Goal: Task Accomplishment & Management: Complete application form

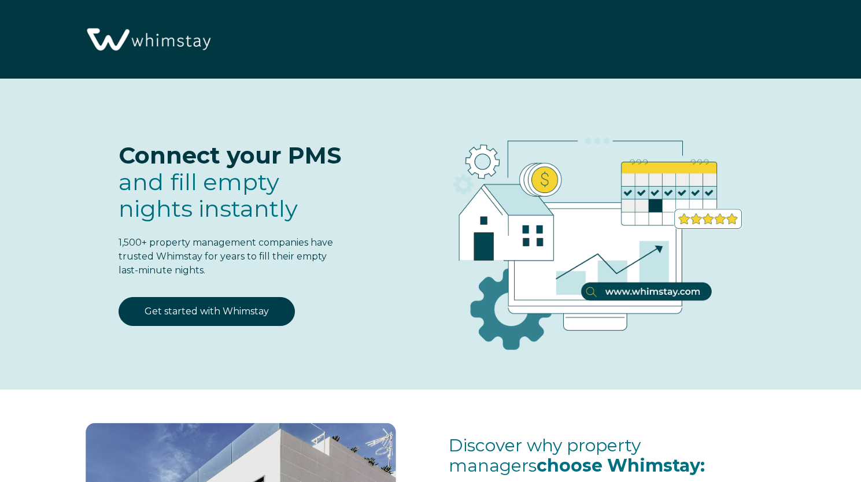
select select "US"
select select "Standard"
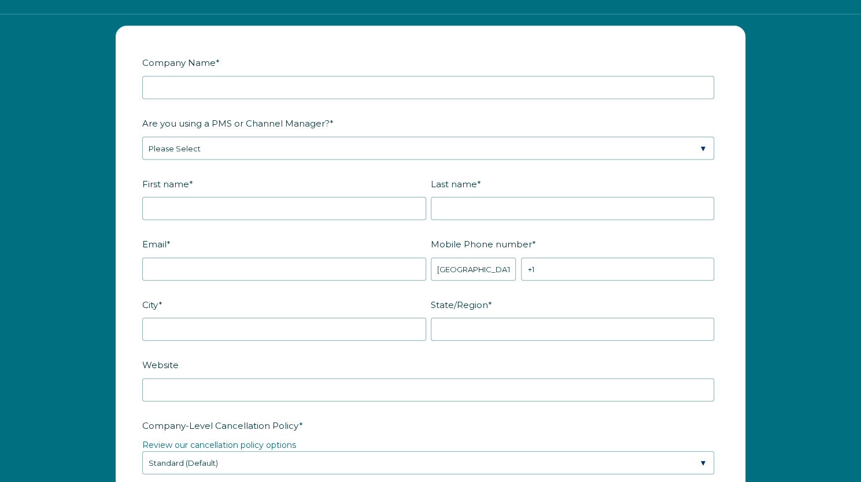
scroll to position [1432, 0]
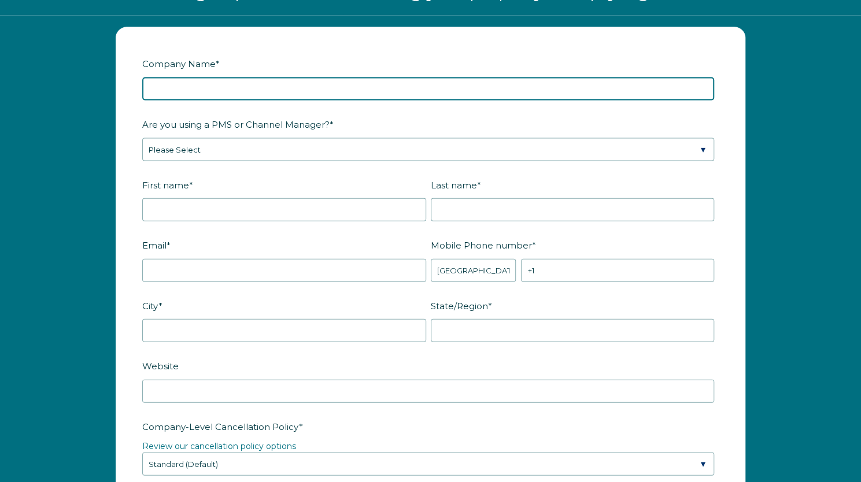
click at [356, 82] on input "Company Name *" at bounding box center [428, 88] width 572 height 23
type input "The Sanctuary Co"
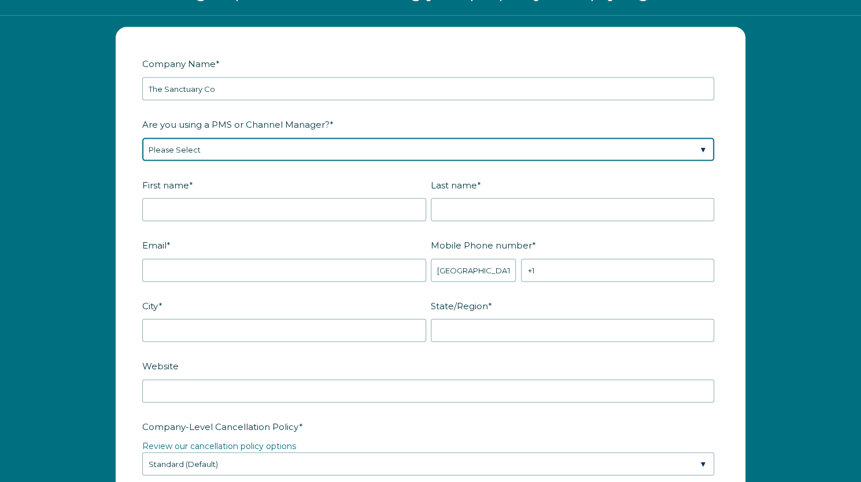
click at [334, 153] on select "Please Select Barefoot BookingPal Boost Brightside CiiRUS Escapia Guesty Hostaw…" at bounding box center [428, 149] width 572 height 23
select select "Guesty"
click at [142, 138] on select "Please Select Barefoot BookingPal Boost Brightside CiiRUS Escapia Guesty Hostaw…" at bounding box center [428, 149] width 572 height 23
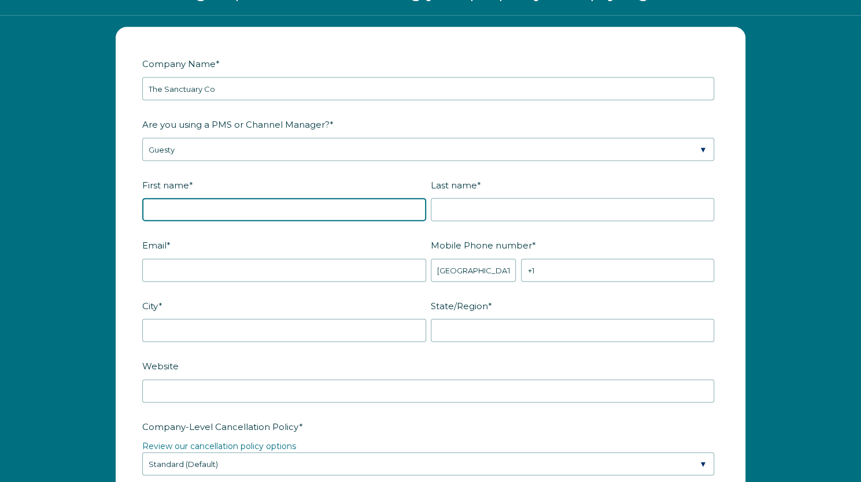
click at [326, 204] on input "First name *" at bounding box center [284, 209] width 284 height 23
type input "[PERSON_NAME]"
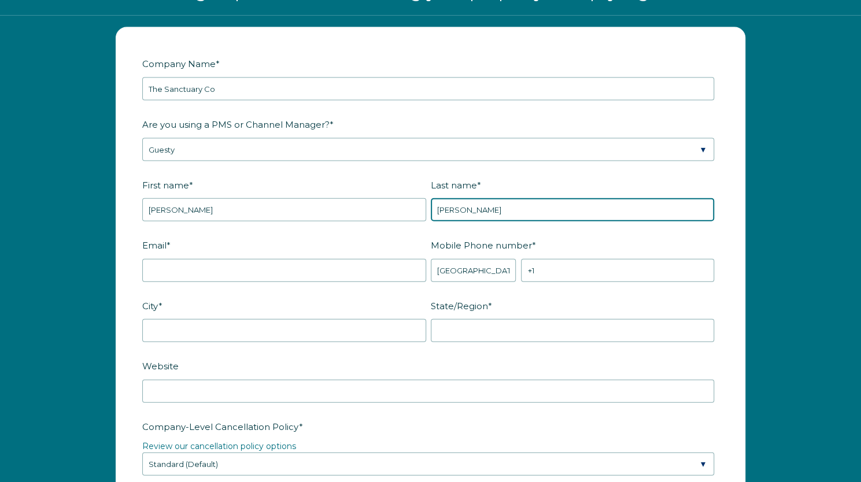
type input "[PERSON_NAME]"
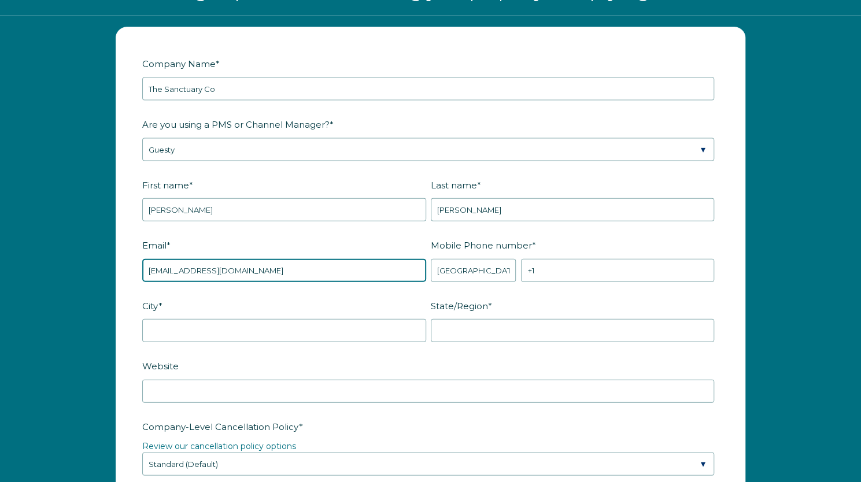
type input "[EMAIL_ADDRESS][DOMAIN_NAME]"
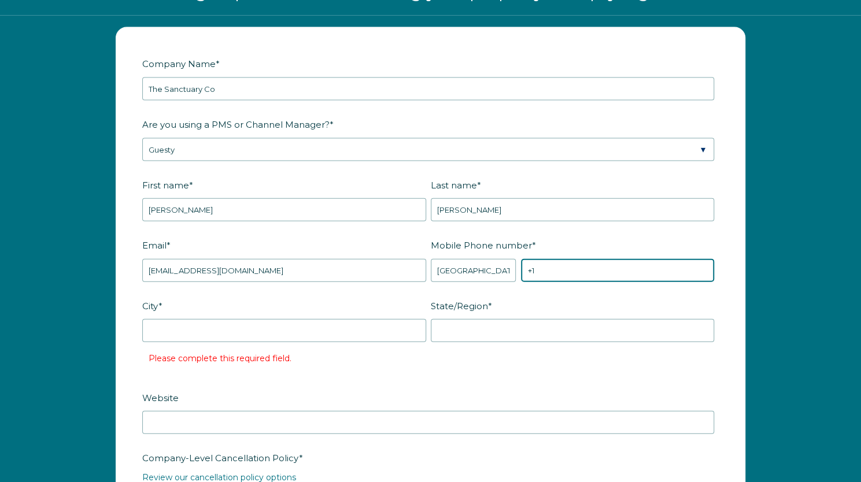
click at [588, 271] on input "+1" at bounding box center [617, 270] width 193 height 23
type input "[PHONE_NUMBER]"
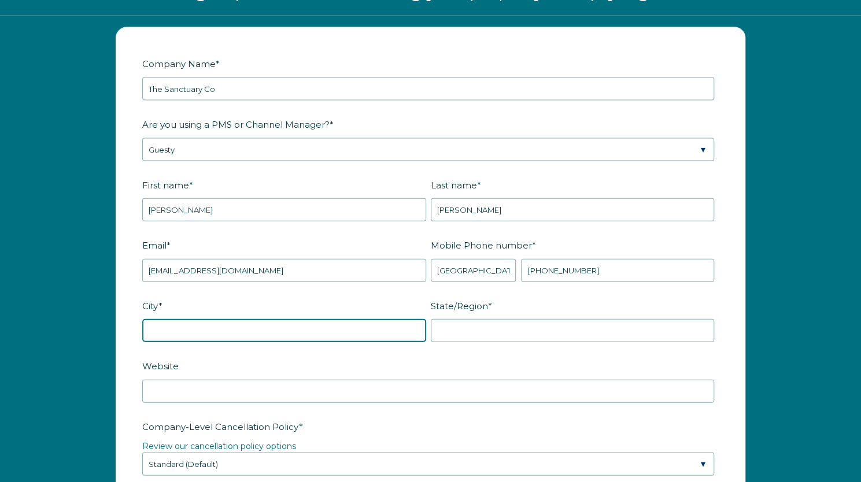
click at [297, 332] on input "City *" at bounding box center [284, 330] width 284 height 23
type input "[GEOGRAPHIC_DATA]"
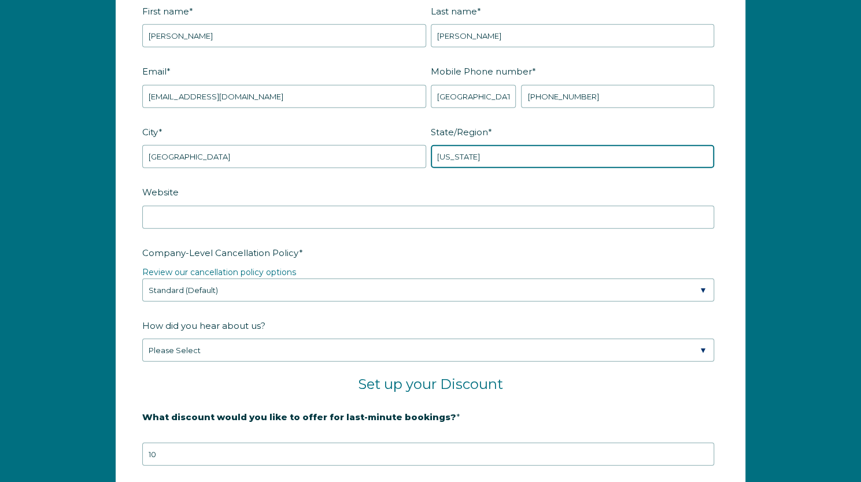
scroll to position [1606, 0]
type input "[US_STATE]"
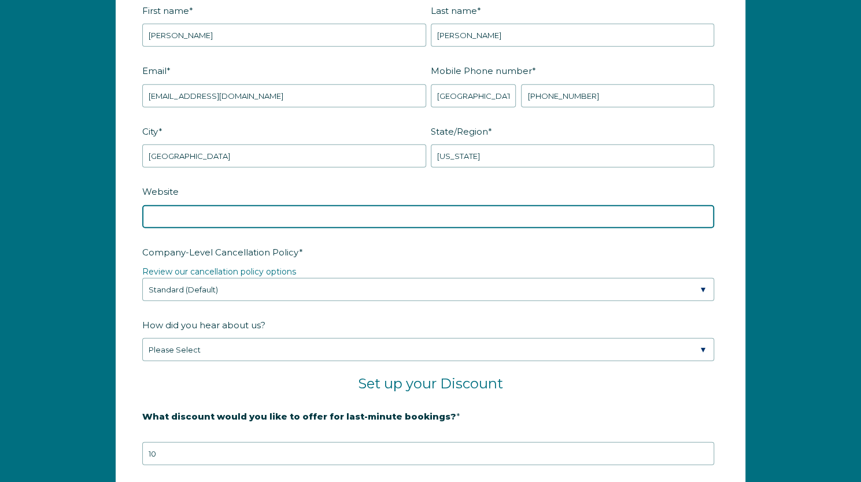
click at [266, 215] on input "Website" at bounding box center [428, 216] width 572 height 23
type input "[DOMAIN_NAME]"
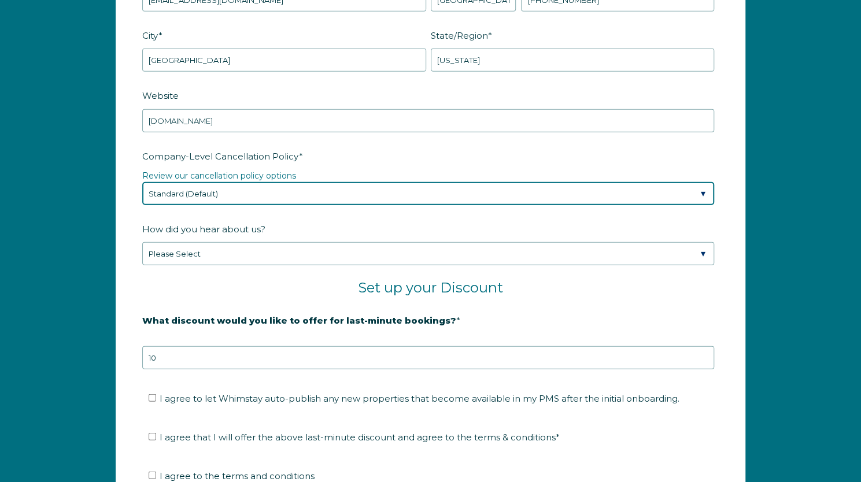
scroll to position [1705, 0]
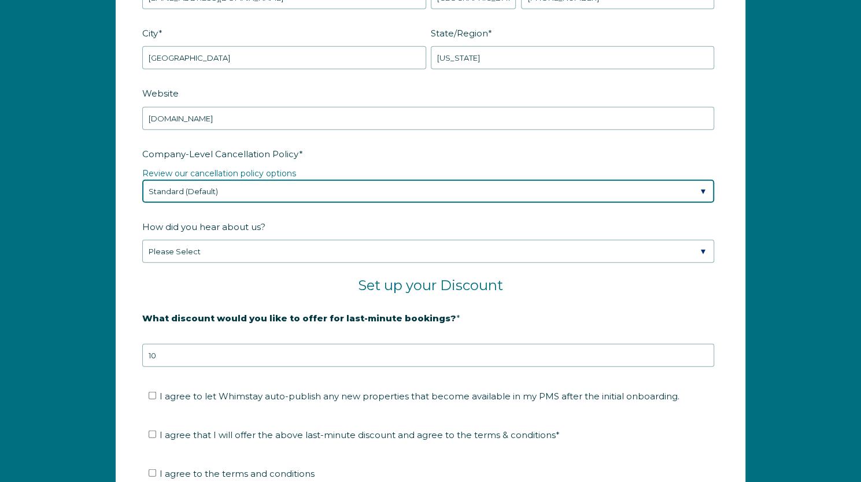
click at [280, 187] on select "Please Select Partial Standard (Default) Moderate Strict" at bounding box center [428, 191] width 572 height 23
select select "Strict"
click at [142, 180] on select "Please Select Partial Standard (Default) Moderate Strict" at bounding box center [428, 191] width 572 height 23
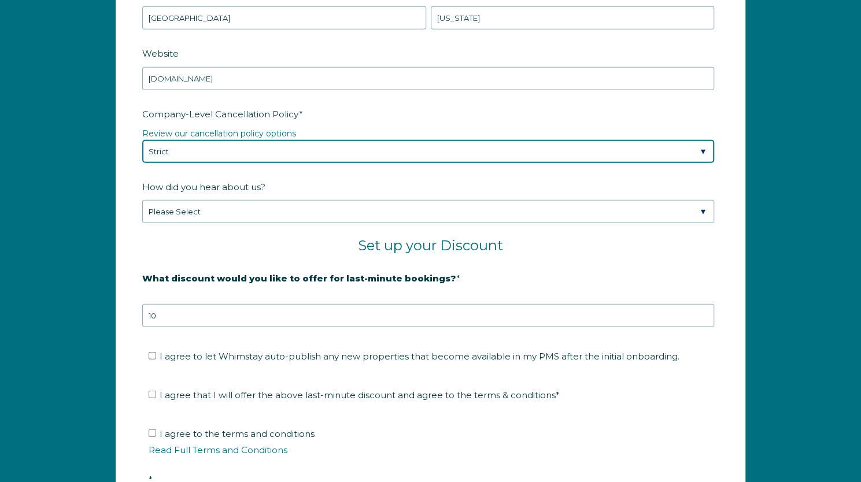
scroll to position [1756, 0]
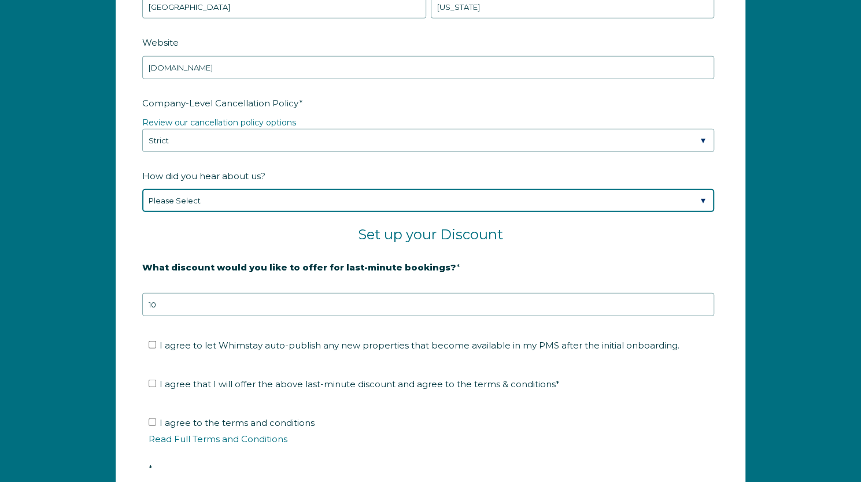
click at [272, 196] on select "Please Select Found Whimstay through a Google search Spoke to a Whimstay salesp…" at bounding box center [428, 200] width 572 height 23
select select "Whimstay Sales"
click at [142, 189] on select "Please Select Found Whimstay through a Google search Spoke to a Whimstay salesp…" at bounding box center [428, 200] width 572 height 23
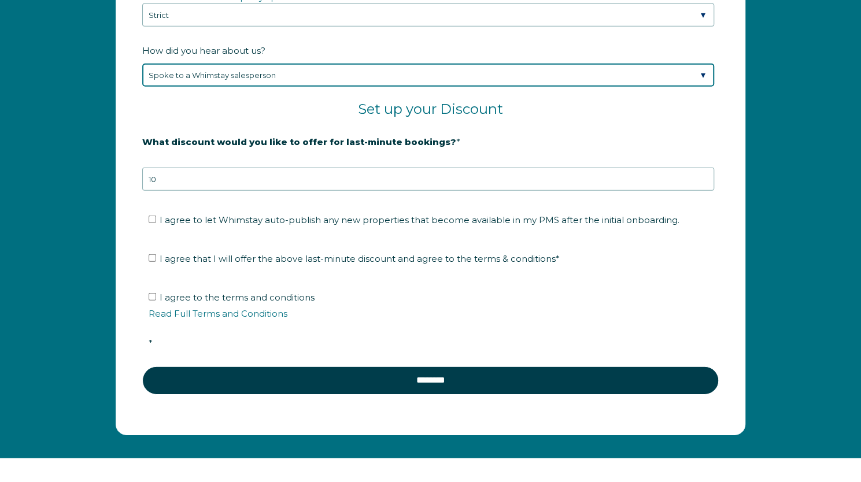
scroll to position [1897, 0]
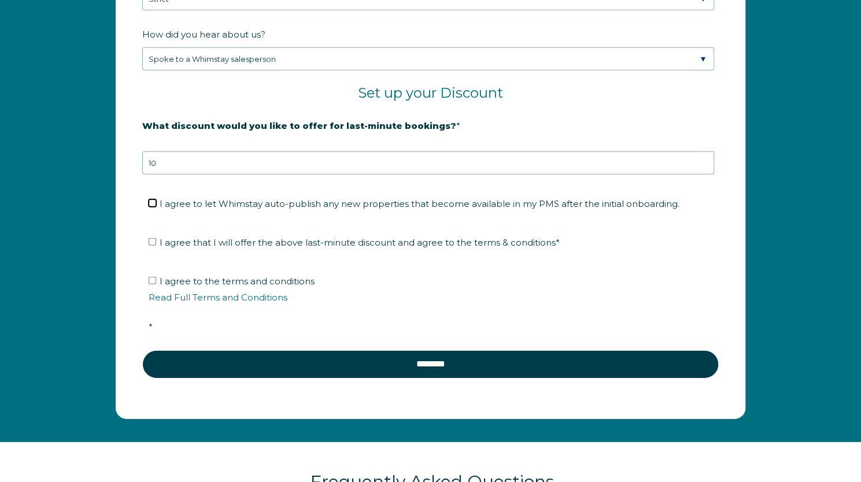
click at [150, 199] on input "I agree to let Whimstay auto-publish any new properties that become available i…" at bounding box center [153, 203] width 8 height 8
checkbox input "true"
click at [151, 239] on input "I agree that I will offer the above last-minute discount and agree to the terms…" at bounding box center [153, 242] width 8 height 8
checkbox input "true"
click at [151, 278] on input "I agree to the terms and conditions Read Full Terms and Conditions *" at bounding box center [153, 281] width 8 height 8
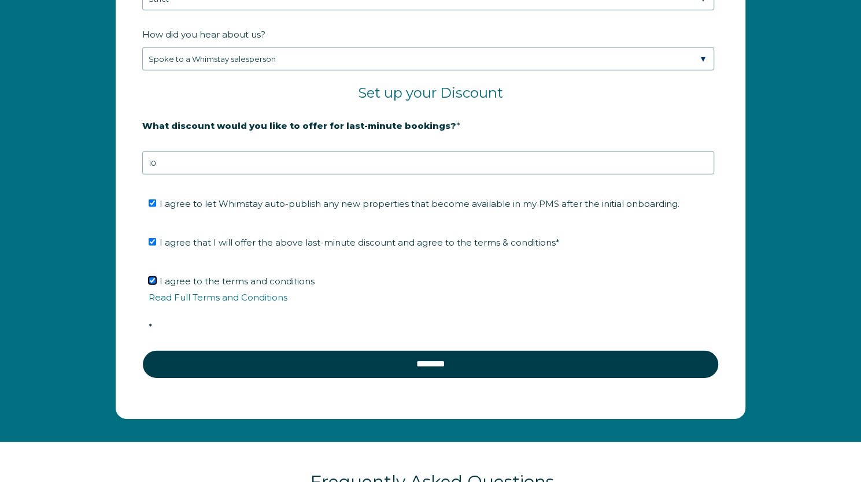
checkbox input "true"
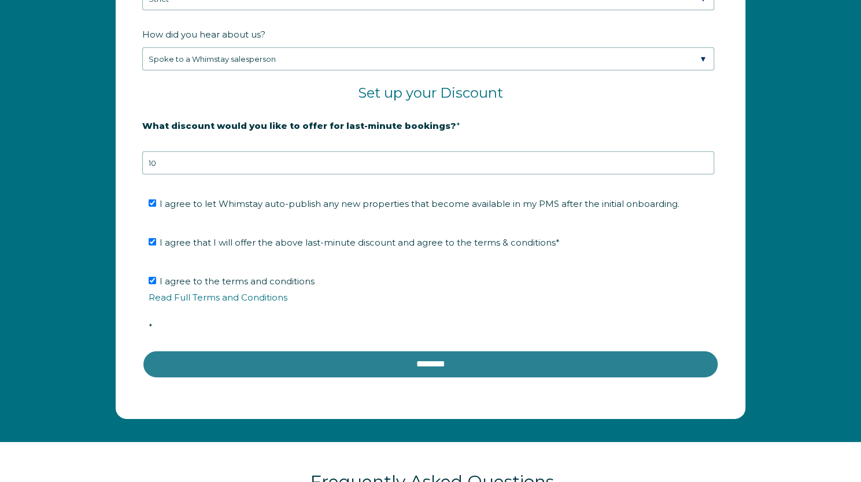
click at [397, 369] on input "********" at bounding box center [430, 364] width 576 height 28
